Goal: Task Accomplishment & Management: Complete application form

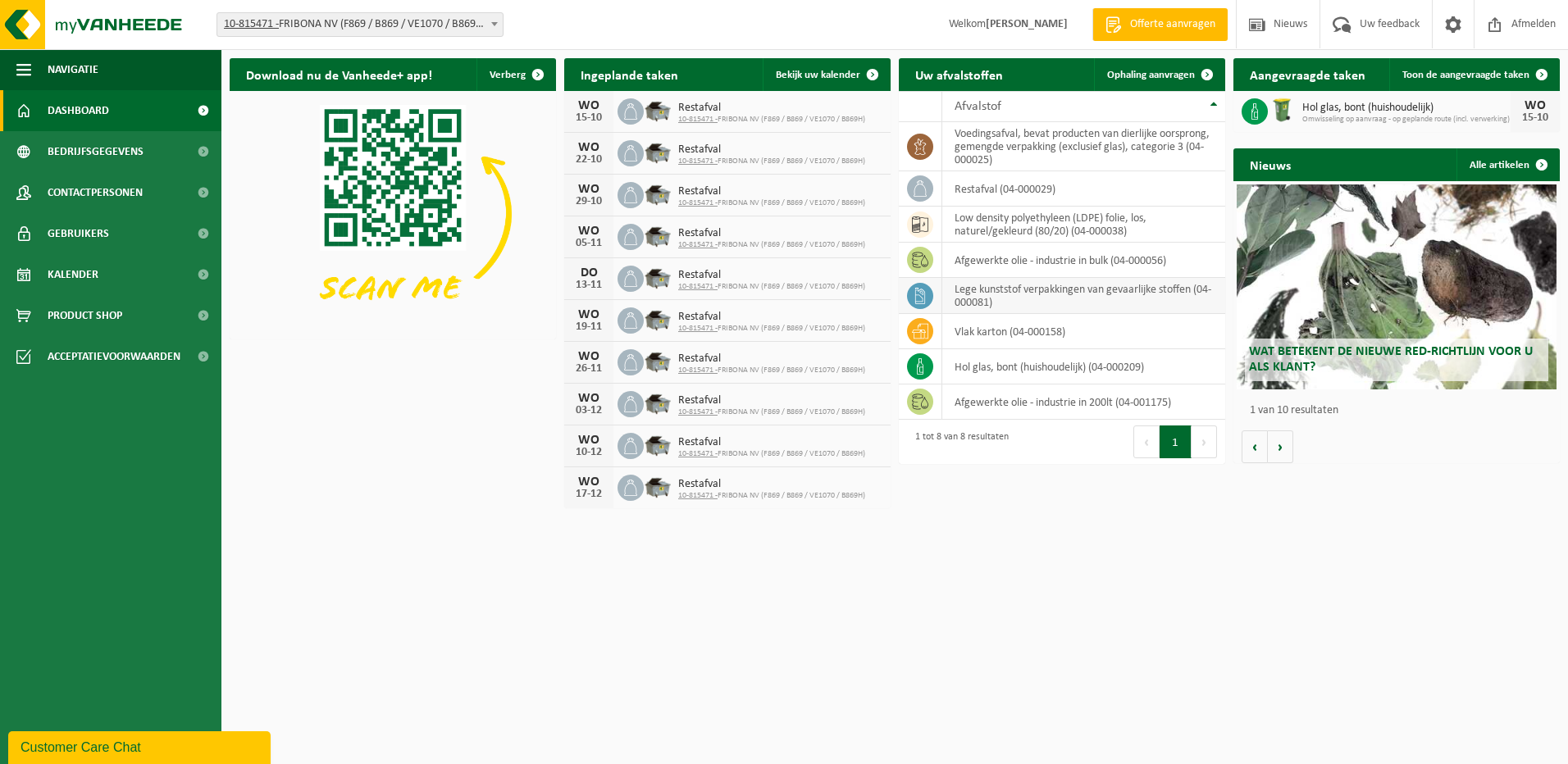
click at [1054, 292] on td "lege kunststof verpakkingen van gevaarlijke stoffen (04-000081)" at bounding box center [1084, 296] width 283 height 36
click at [833, 74] on span "Bekijk uw kalender" at bounding box center [817, 75] width 84 height 10
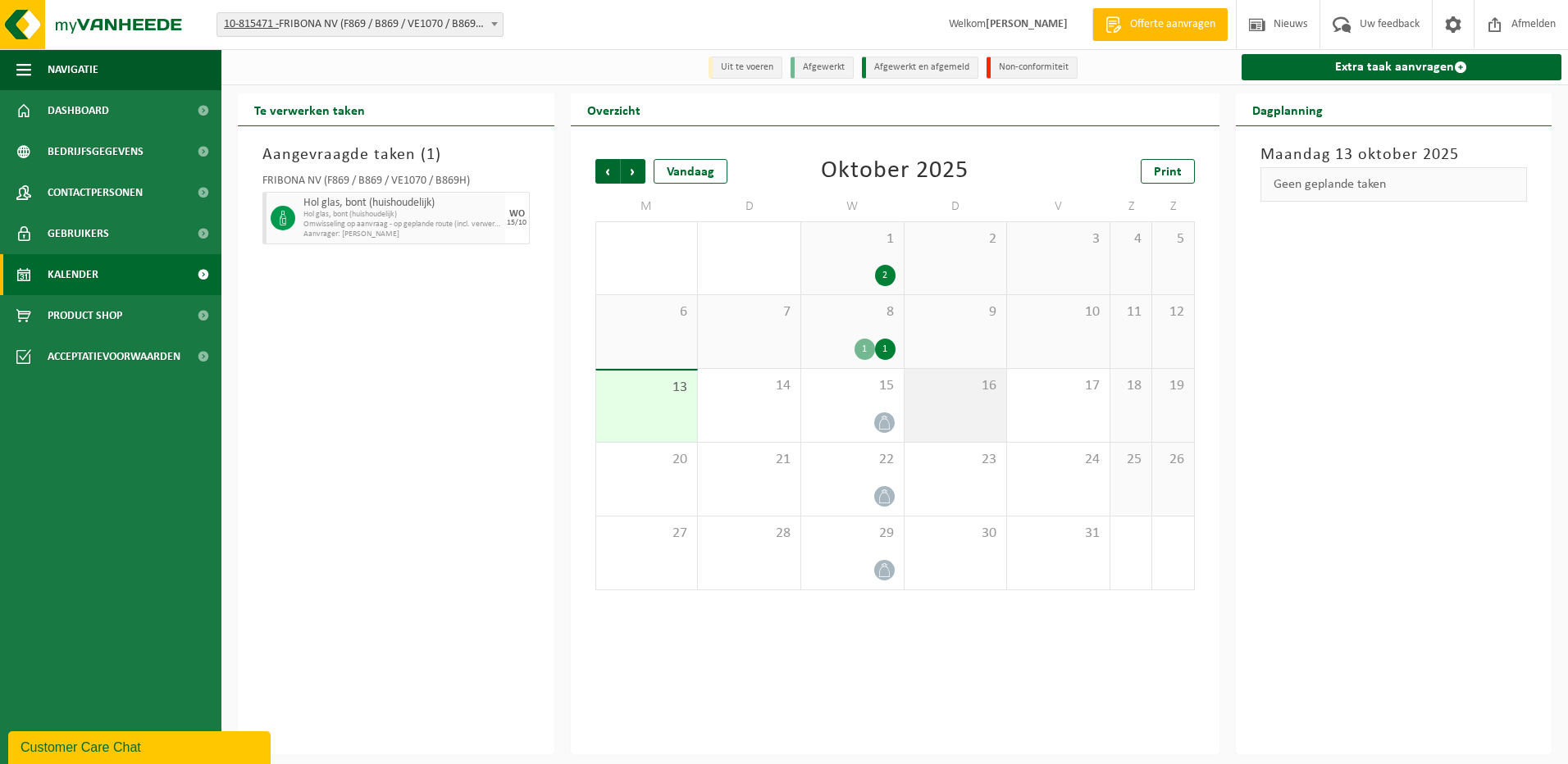
click at [974, 415] on div "16" at bounding box center [956, 405] width 103 height 73
click at [875, 413] on div at bounding box center [852, 422] width 86 height 22
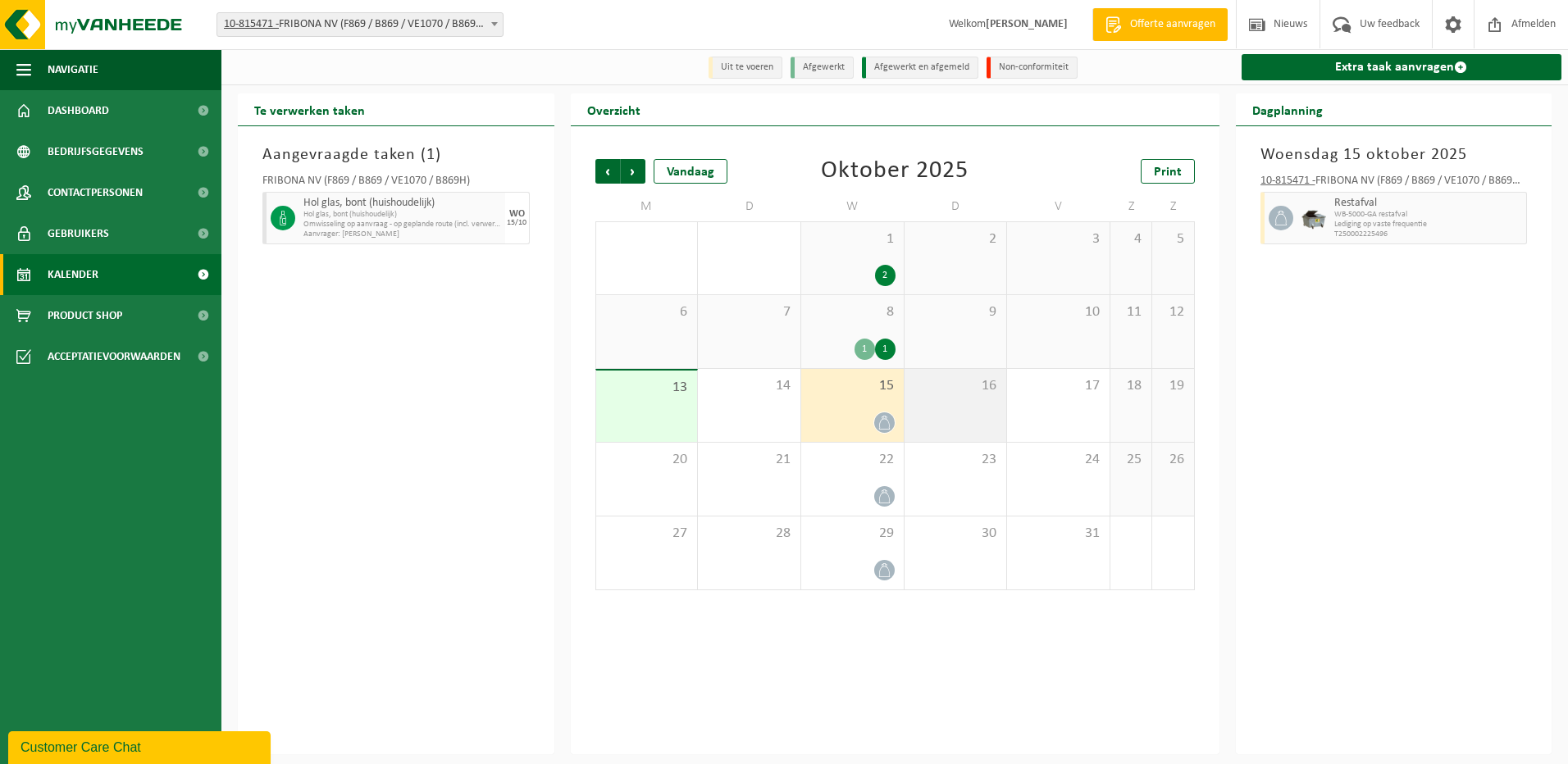
click at [944, 409] on div "16" at bounding box center [956, 405] width 103 height 73
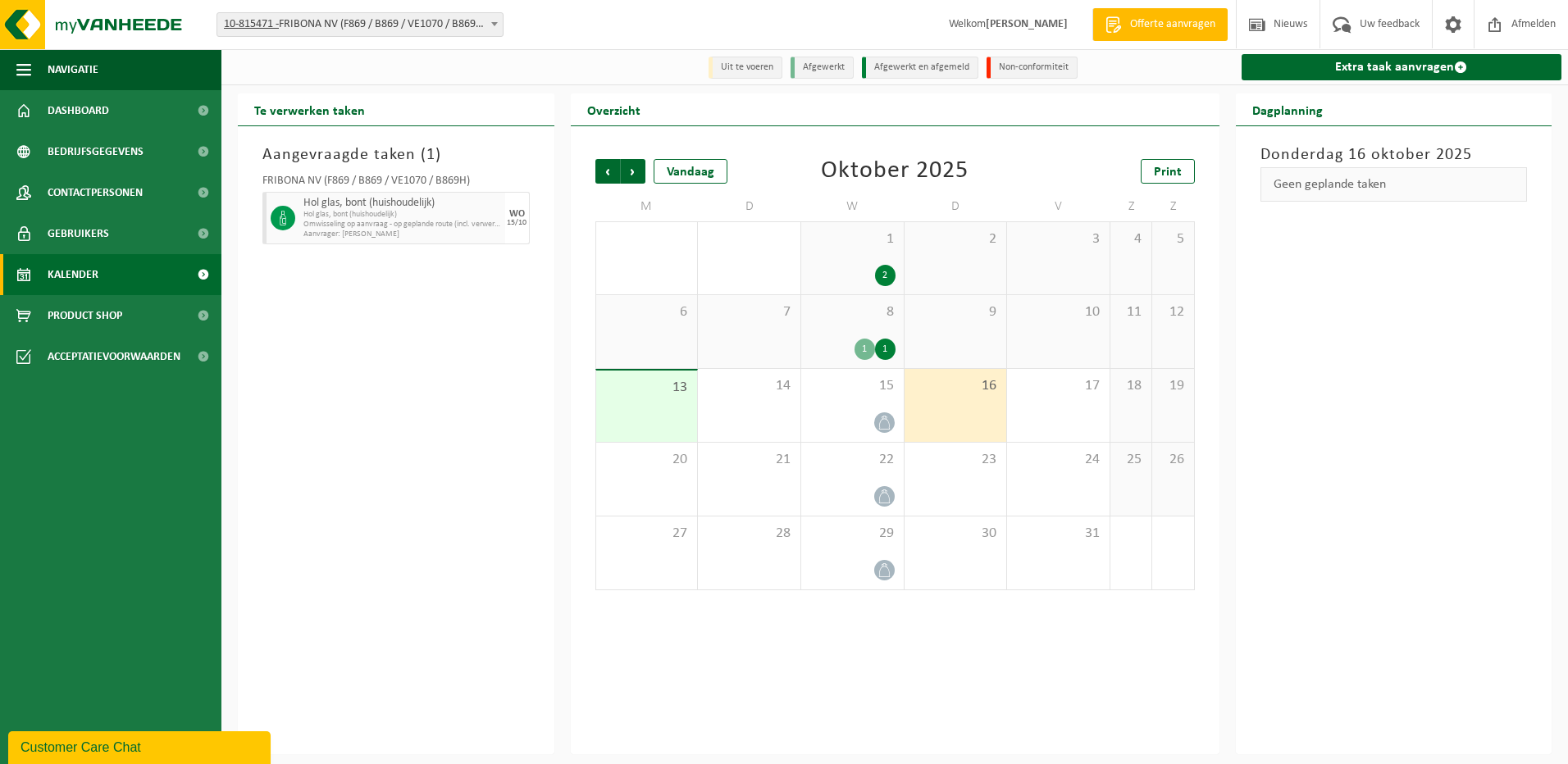
click at [1170, 23] on span "Offerte aanvragen" at bounding box center [1173, 24] width 94 height 17
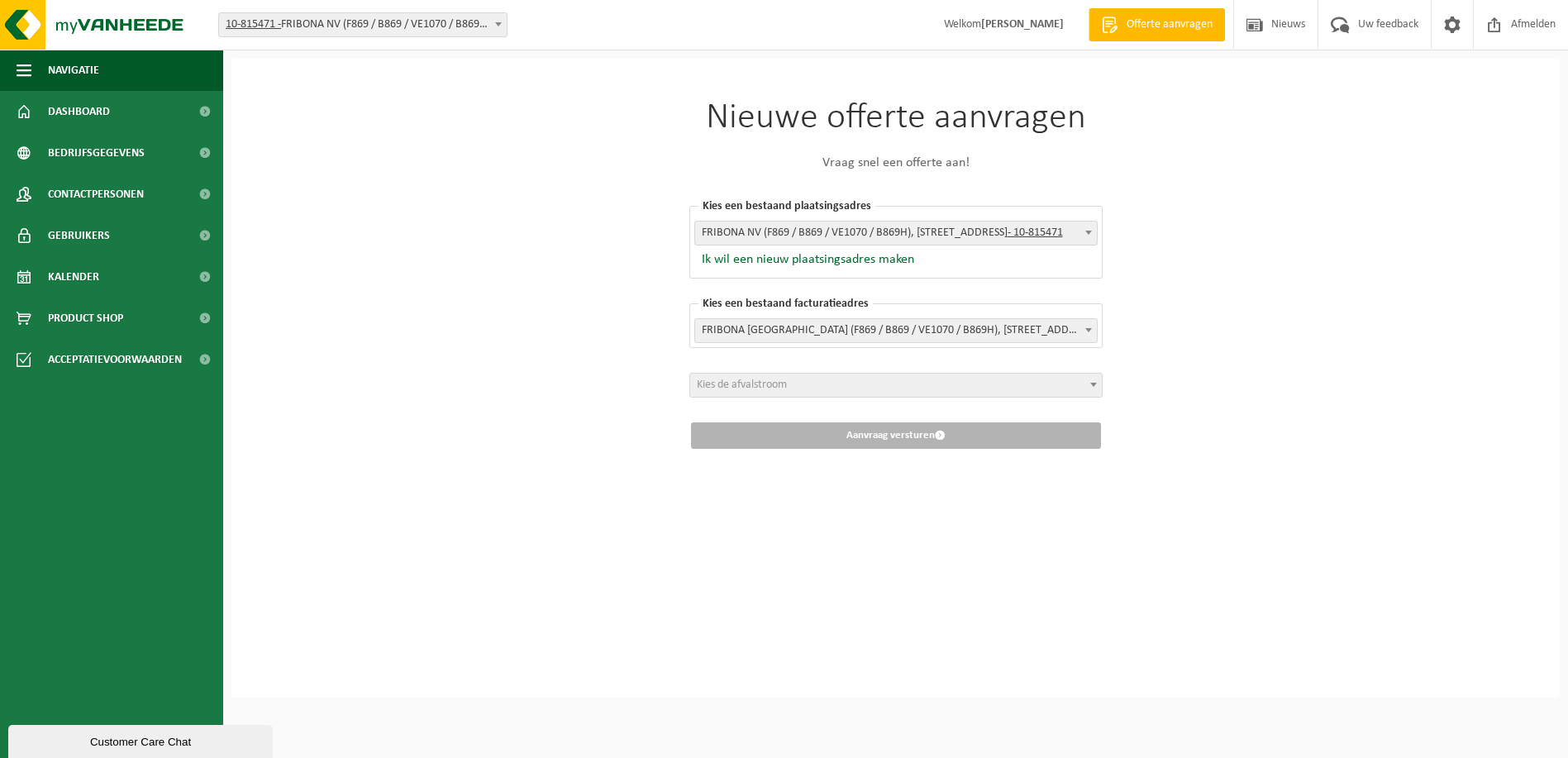
click at [927, 394] on span "Kies de afvalstroom" at bounding box center [896, 385] width 412 height 23
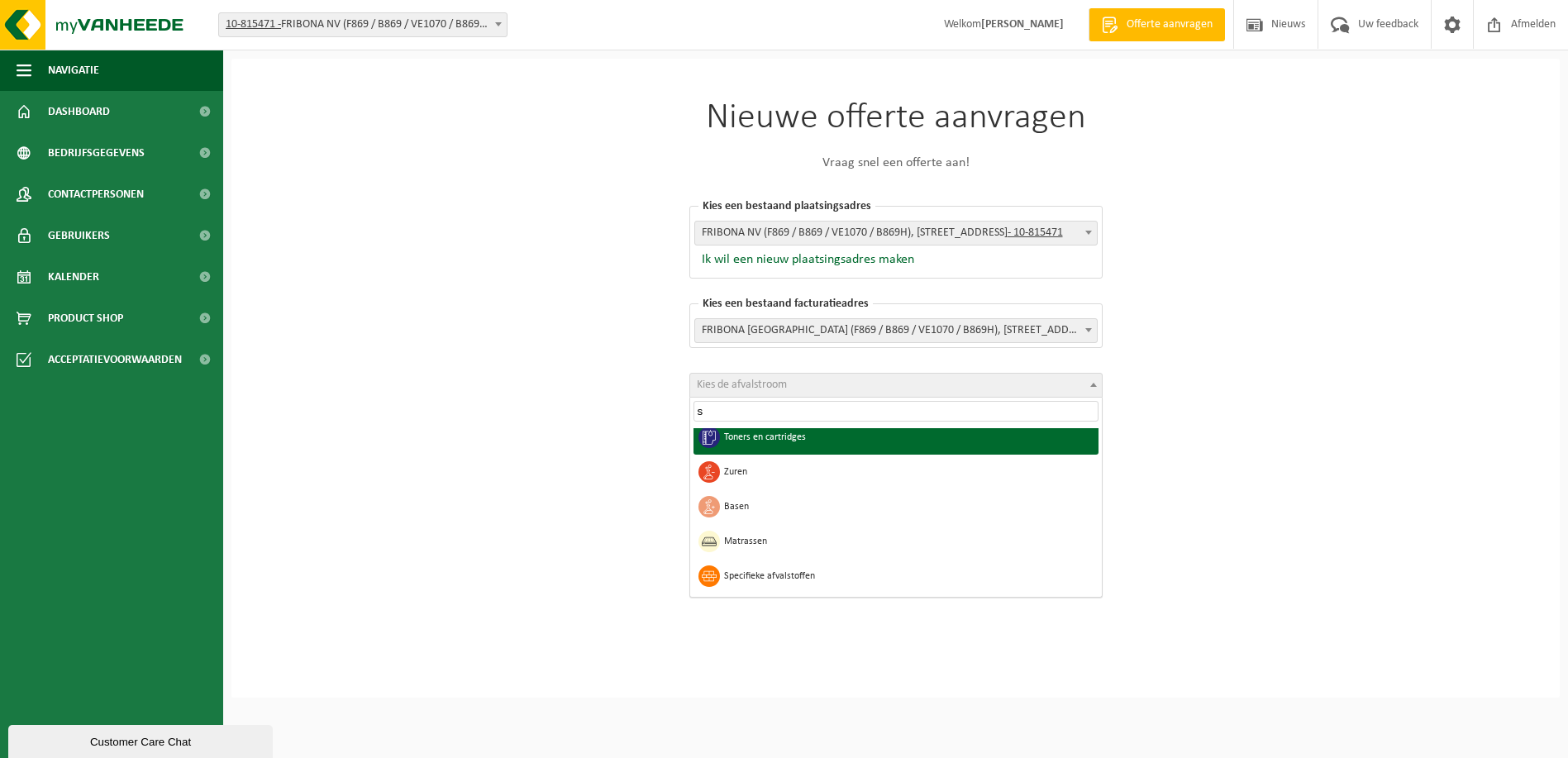
scroll to position [1384, 0]
type input "spui"
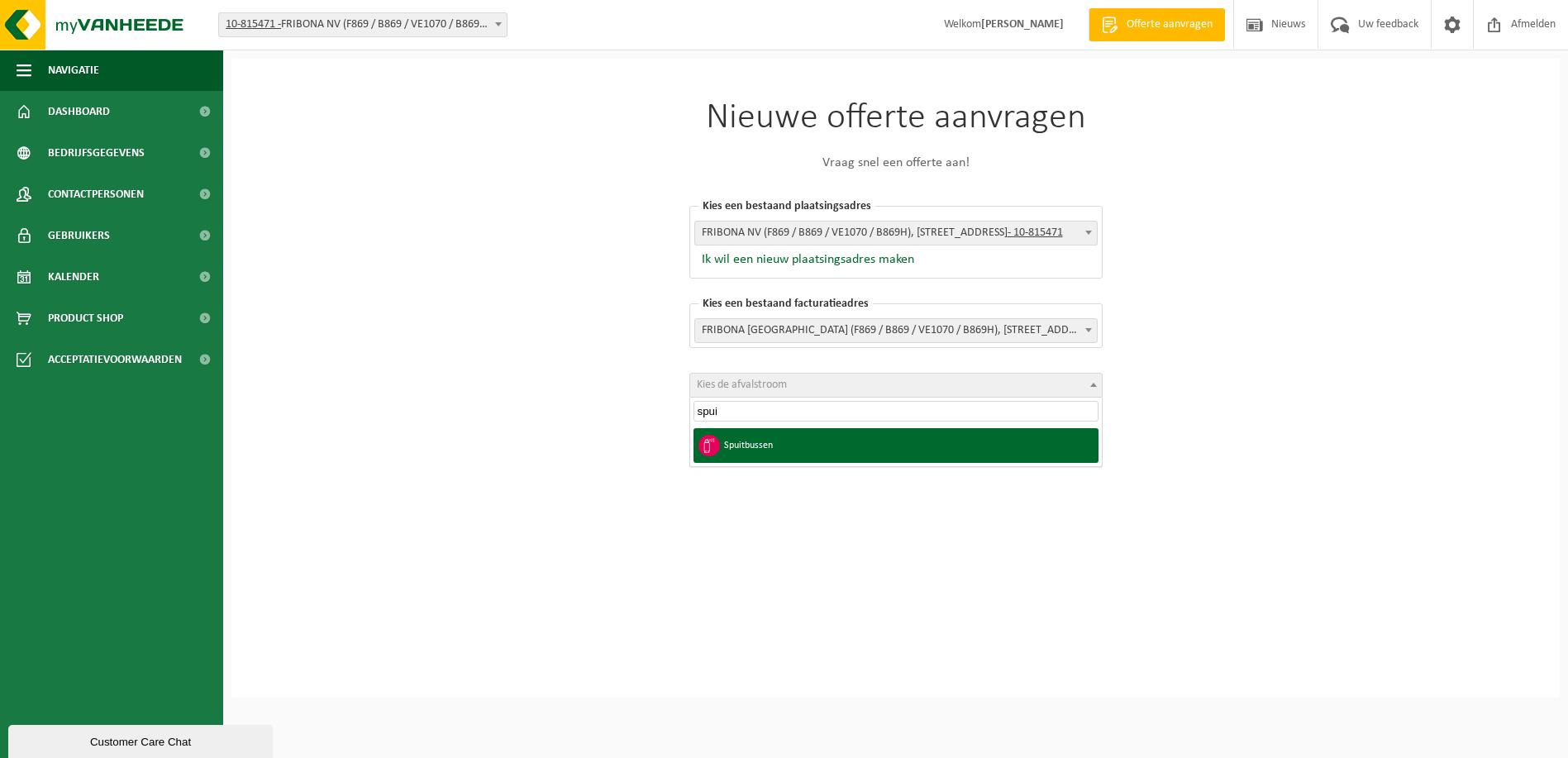
scroll to position [0, 0]
select select "35"
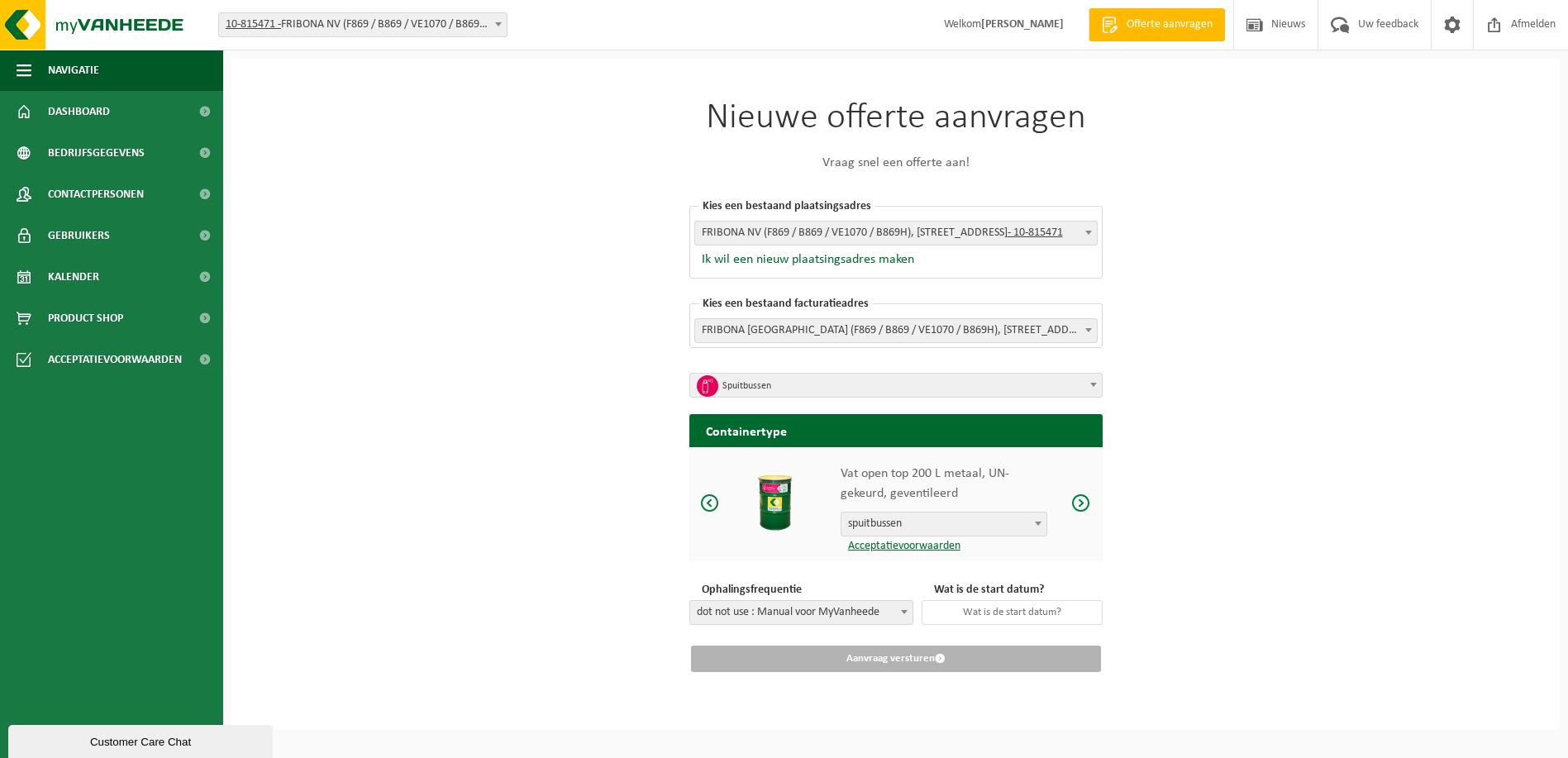
click at [1083, 501] on span at bounding box center [1081, 503] width 20 height 21
click at [1083, 500] on span at bounding box center [1081, 503] width 20 height 21
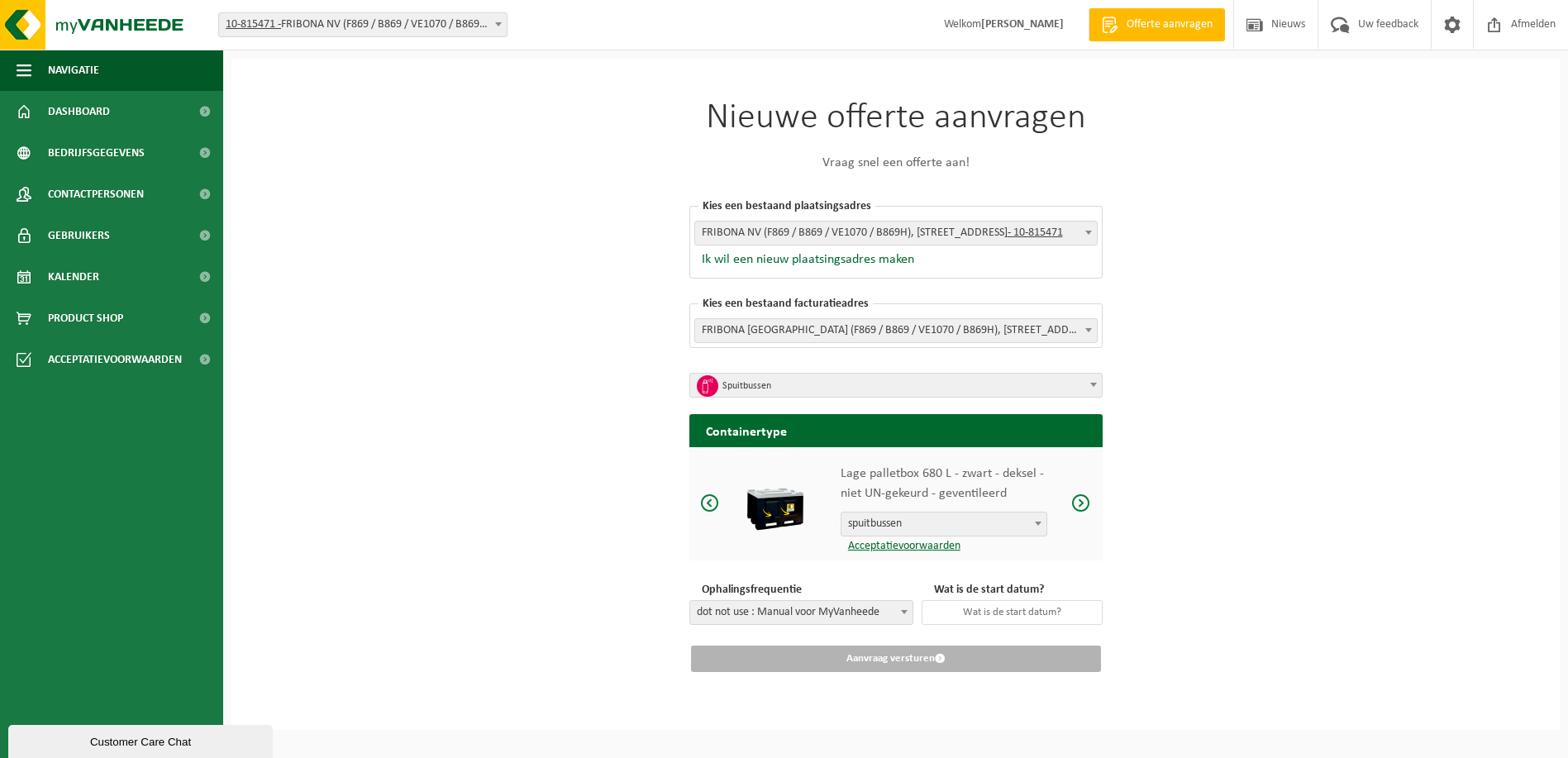
click at [1083, 500] on span at bounding box center [1081, 503] width 20 height 21
click at [774, 499] on img at bounding box center [775, 502] width 62 height 62
click at [979, 524] on span "spuitbussen" at bounding box center [944, 524] width 205 height 23
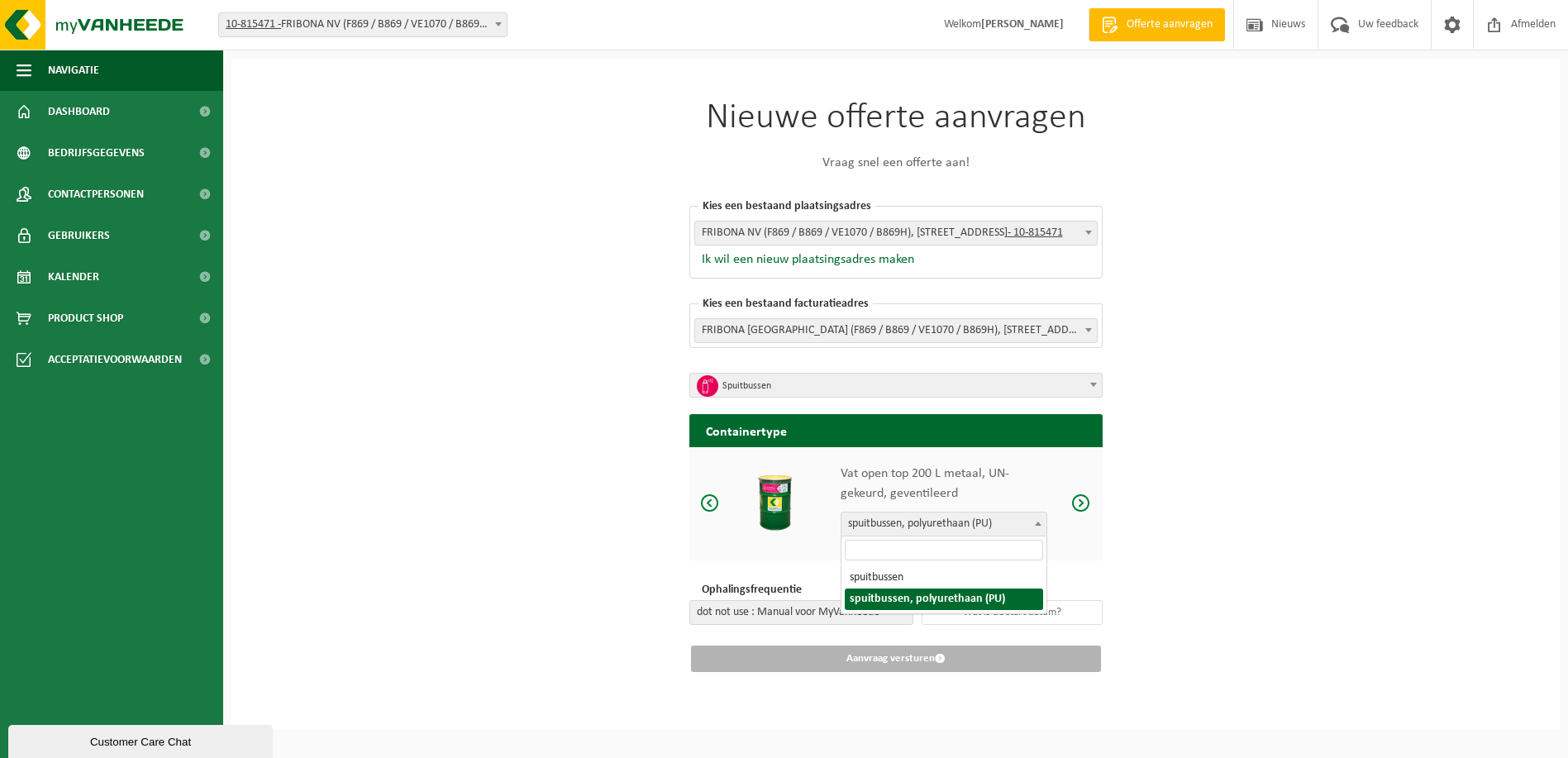
click at [974, 521] on span "spuitbussen, polyurethaan (PU)" at bounding box center [944, 524] width 205 height 23
click at [998, 520] on span "spuitbussen, polyurethaan (PU)" at bounding box center [944, 524] width 205 height 23
select select "114"
click at [861, 476] on p "Vat open top 200 L metaal, UN-gekeurd, geventileerd" at bounding box center [944, 483] width 207 height 39
click at [761, 489] on img at bounding box center [775, 502] width 62 height 62
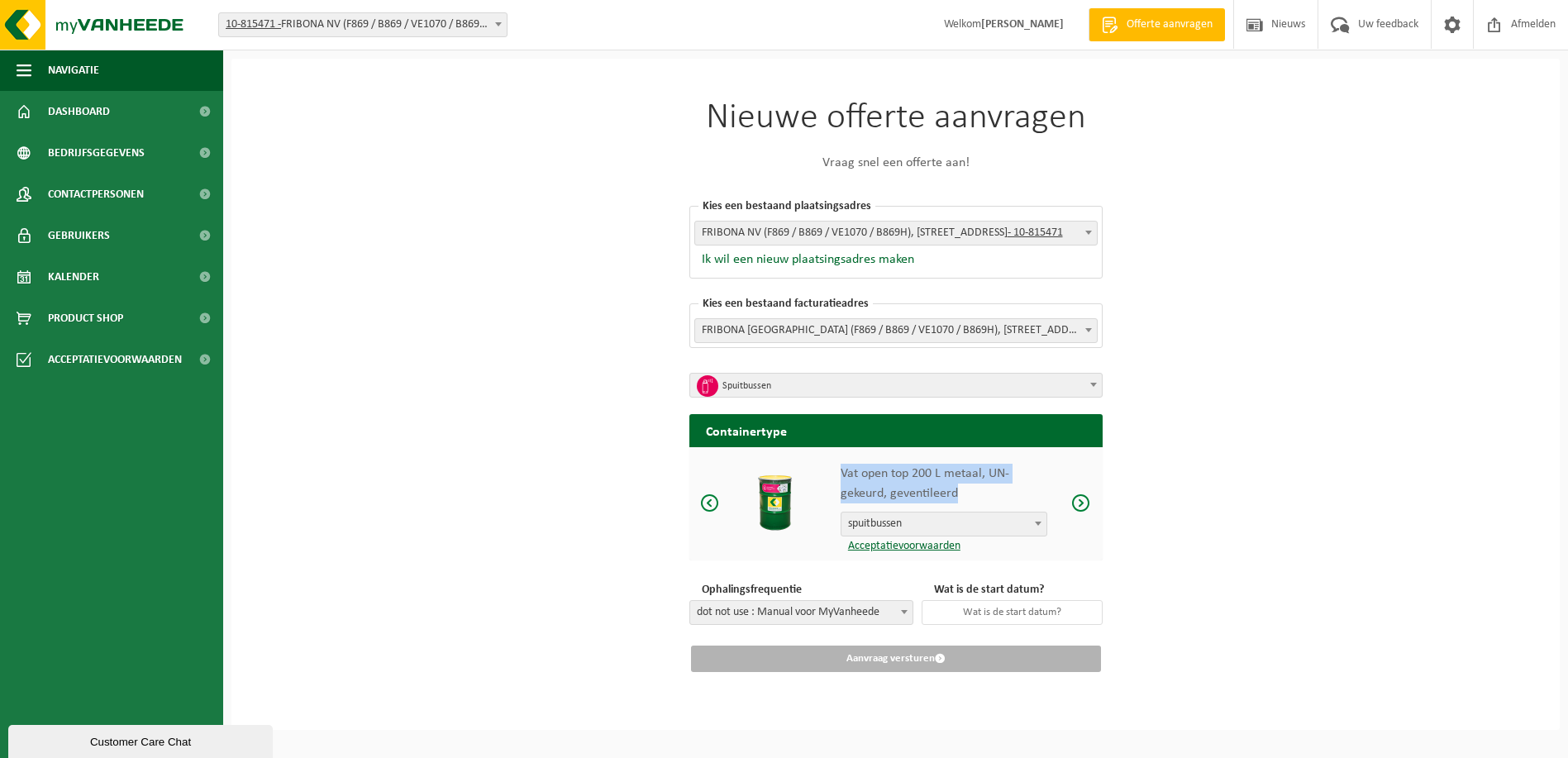
drag, startPoint x: 842, startPoint y: 471, endPoint x: 969, endPoint y: 488, distance: 128.1
click at [969, 488] on p "Vat open top 200 L metaal, UN-gekeurd, geventileerd" at bounding box center [944, 483] width 207 height 39
drag, startPoint x: 969, startPoint y: 488, endPoint x: 906, endPoint y: 475, distance: 64.3
click at [906, 475] on p "Vat open top 200 L metaal, UN-gekeurd, geventileerd" at bounding box center [944, 483] width 207 height 39
drag, startPoint x: 841, startPoint y: 472, endPoint x: 968, endPoint y: 490, distance: 128.3
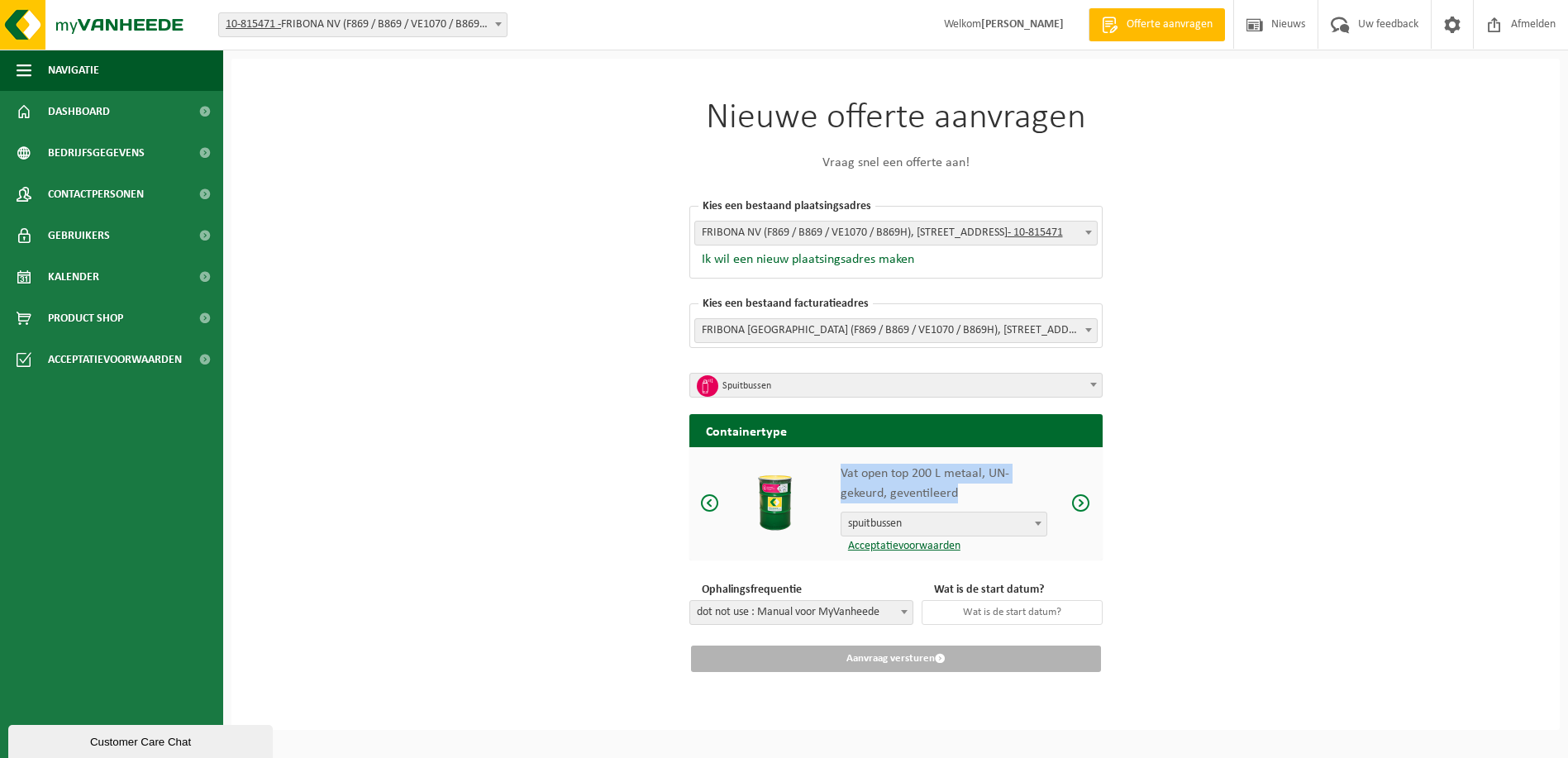
click at [968, 490] on p "Vat open top 200 L metaal, UN-gekeurd, geventileerd" at bounding box center [944, 483] width 207 height 39
drag, startPoint x: 968, startPoint y: 490, endPoint x: 905, endPoint y: 478, distance: 64.1
click at [905, 478] on p "Vat open top 200 L metaal, UN-gekeurd, geventileerd" at bounding box center [944, 483] width 207 height 39
click at [1064, 386] on span "Spuitbussen" at bounding box center [901, 386] width 358 height 23
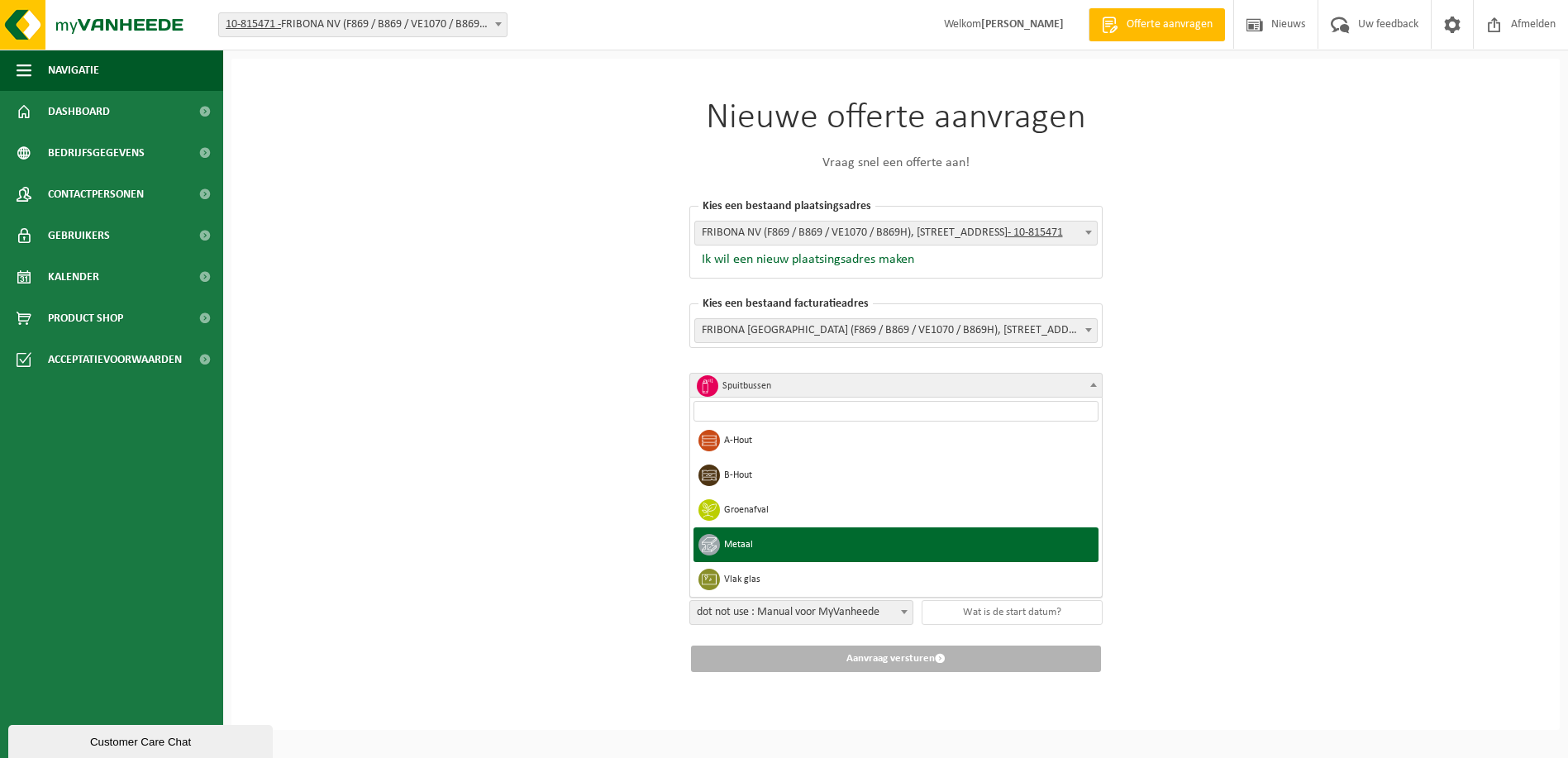
scroll to position [330, 0]
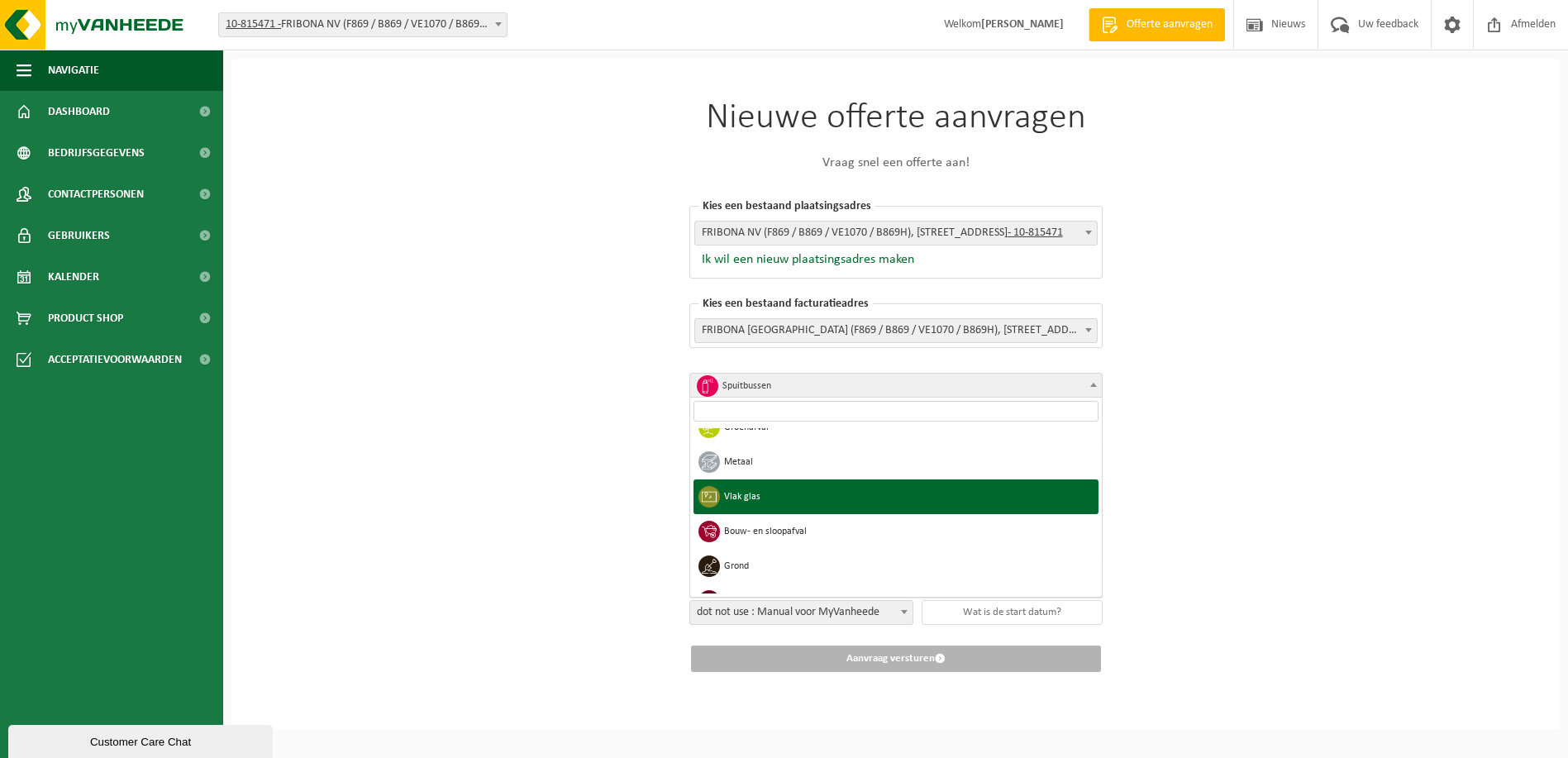
select select "6"
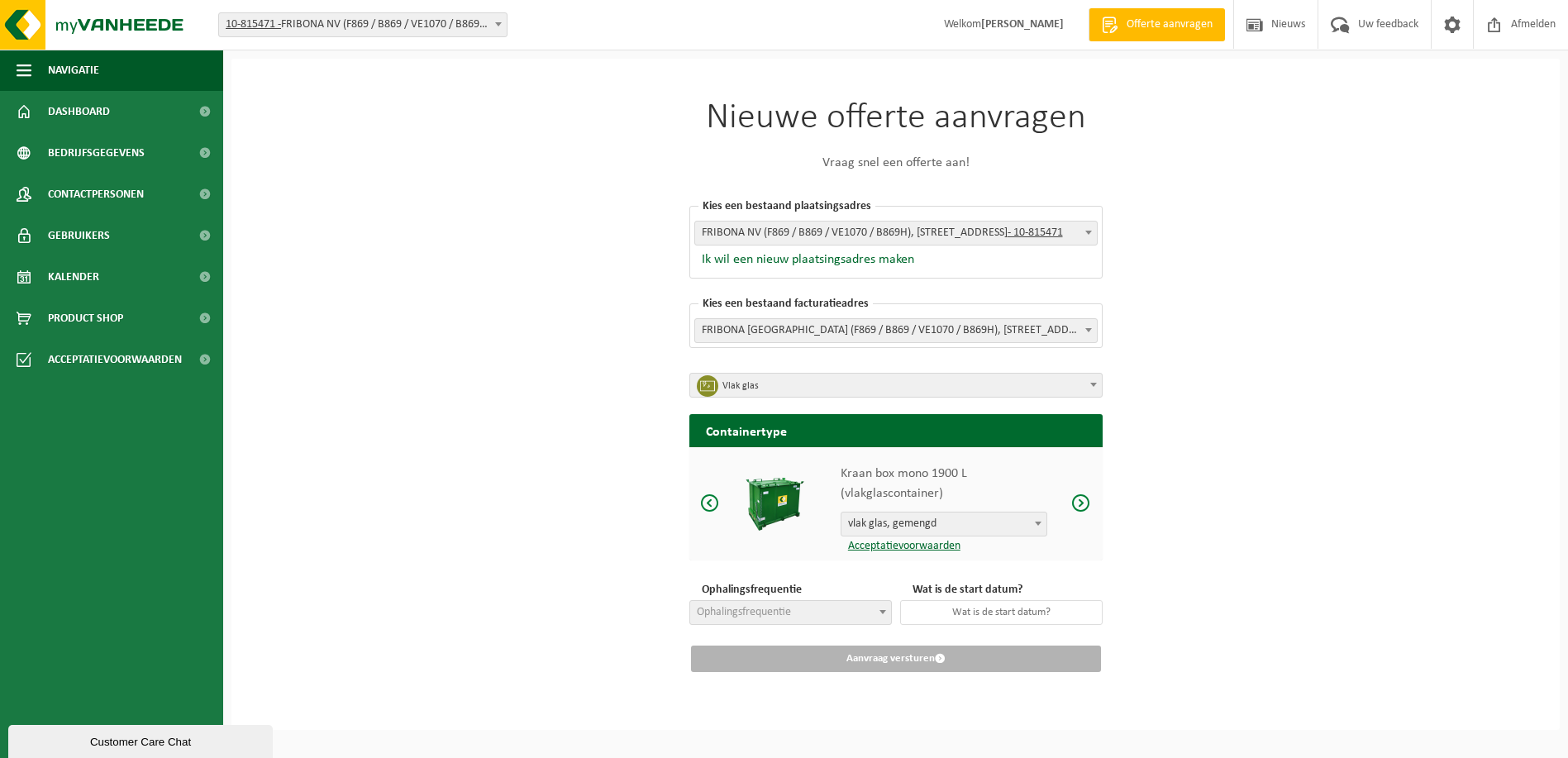
click at [922, 514] on span "vlak glas, gemengd" at bounding box center [944, 524] width 205 height 23
click at [868, 386] on span "Vlak glas" at bounding box center [901, 386] width 358 height 23
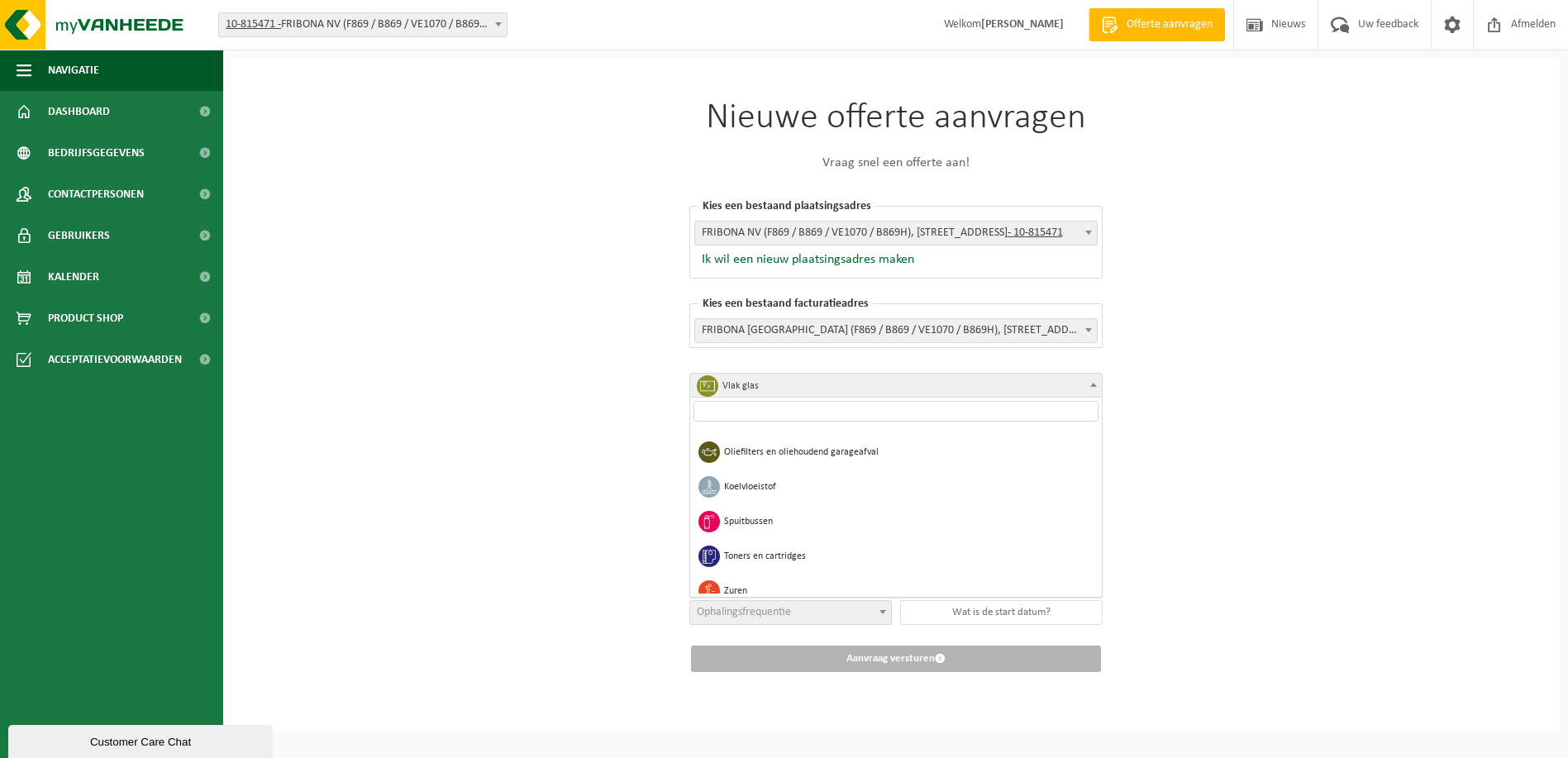
scroll to position [1362, 0]
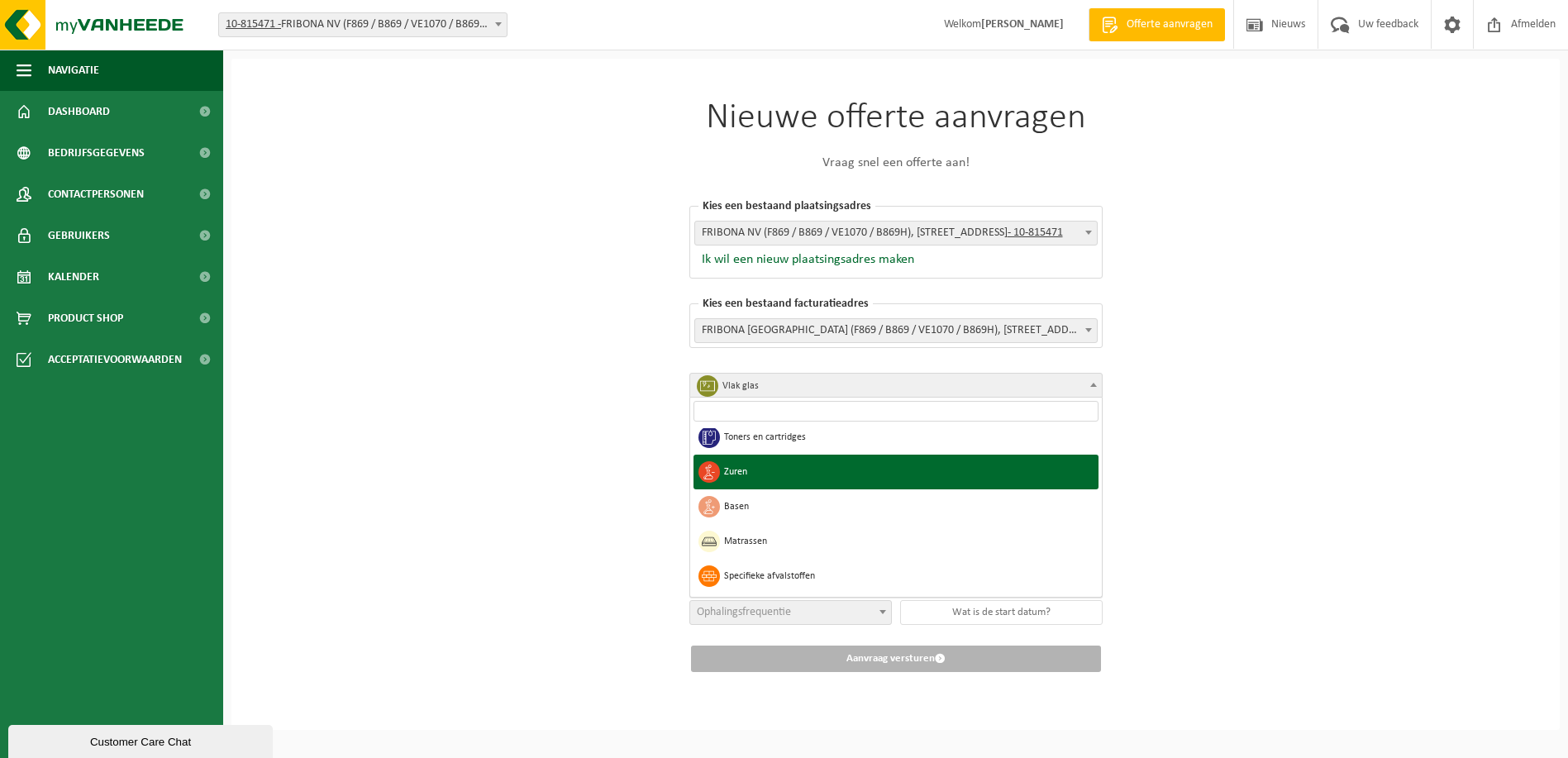
click at [614, 438] on div "Nieuwe offerte aanvragen Vraag snel een offerte aan! Kies een bestaand plaatsin…" at bounding box center [895, 394] width 1328 height 671
